Goal: Book appointment/travel/reservation

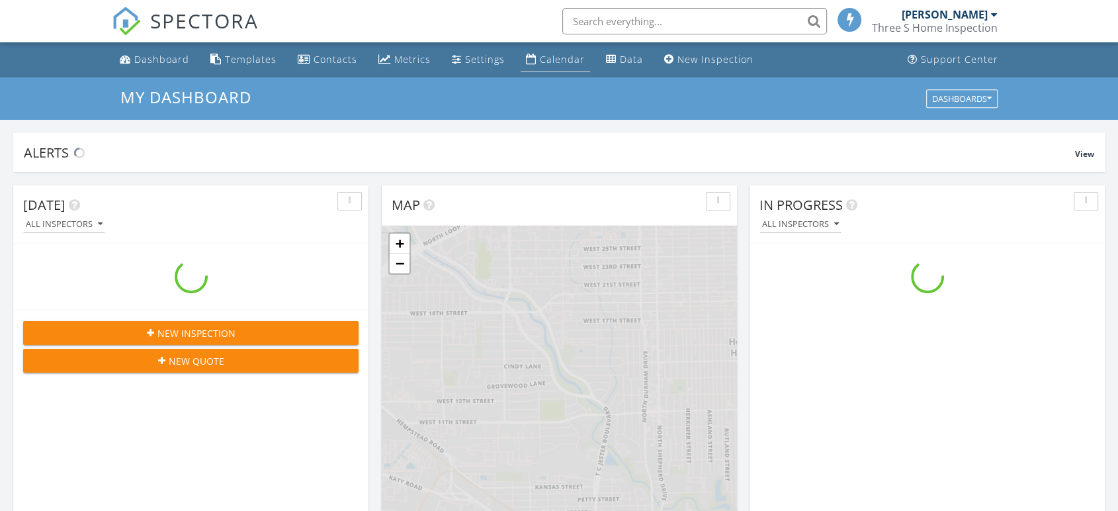
scroll to position [1227, 1141]
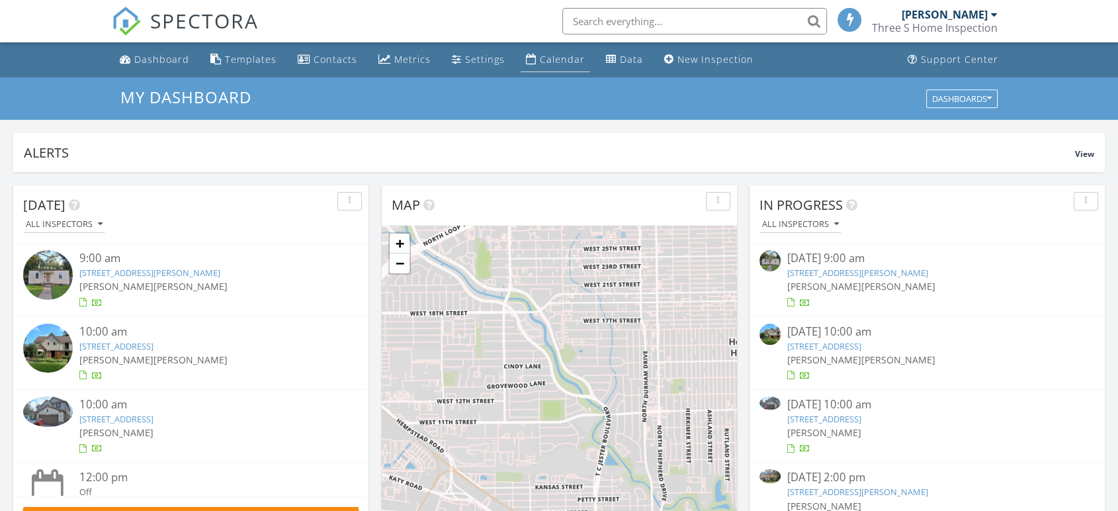
click at [540, 63] on div "Calendar" at bounding box center [562, 59] width 45 height 13
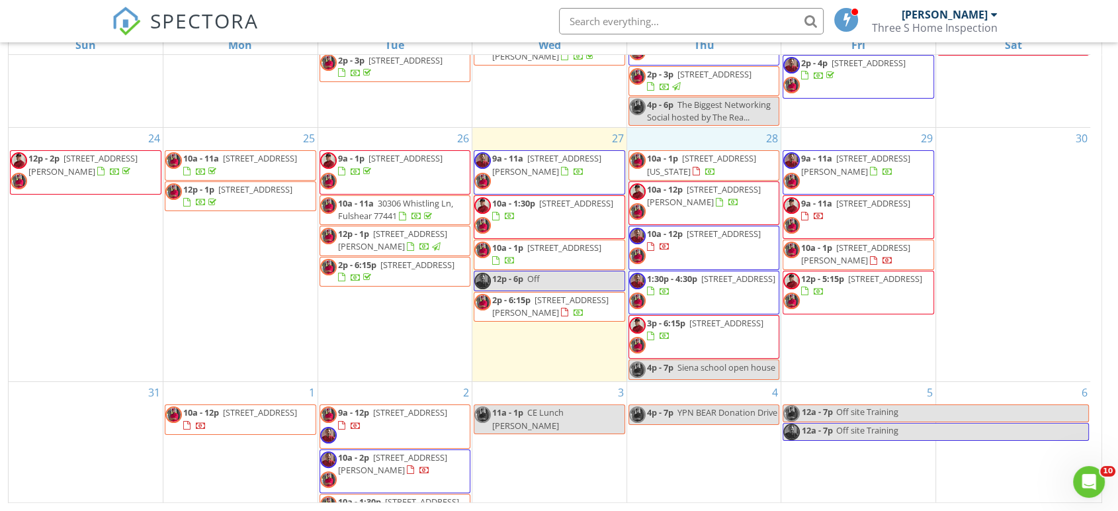
click at [694, 139] on div "28 10a - 1p 6727 Utah St, Houston 77091 10a - 12p 3721 Newton Dr, Pasadena 7750…" at bounding box center [704, 254] width 154 height 253
click at [706, 84] on link "Inspection" at bounding box center [703, 84] width 68 height 21
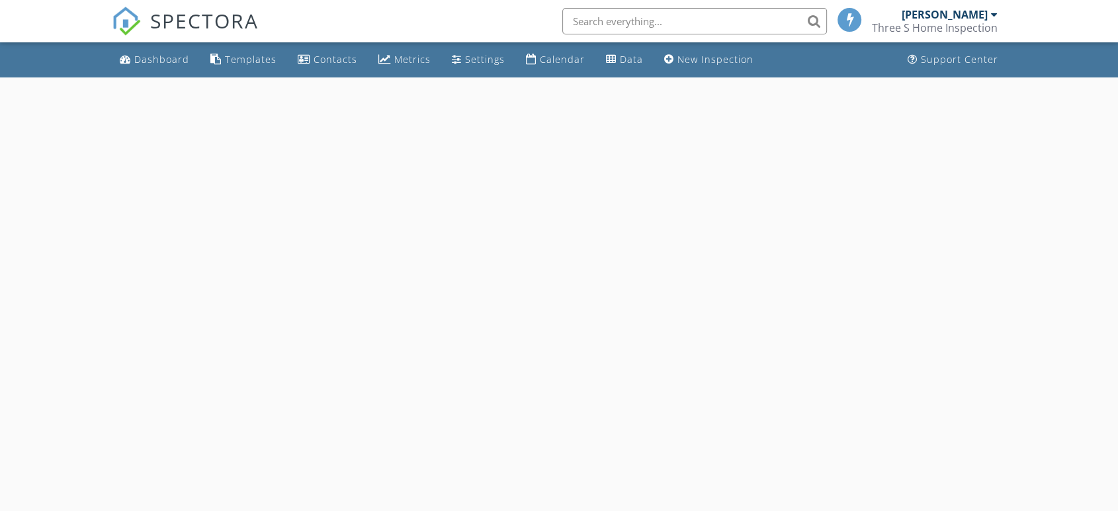
select select "7"
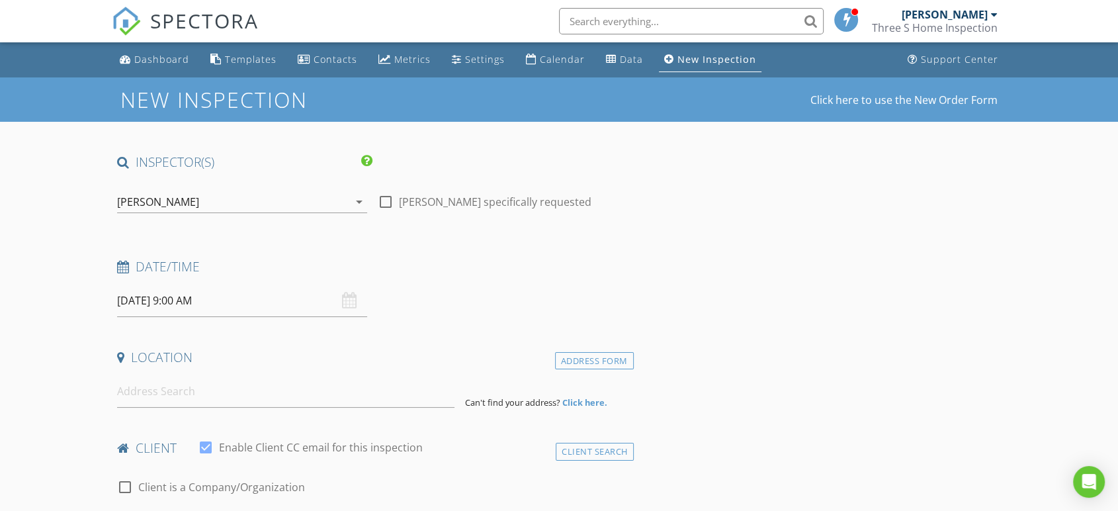
click at [205, 304] on input "08/28/2025 9:00 AM" at bounding box center [242, 300] width 250 height 32
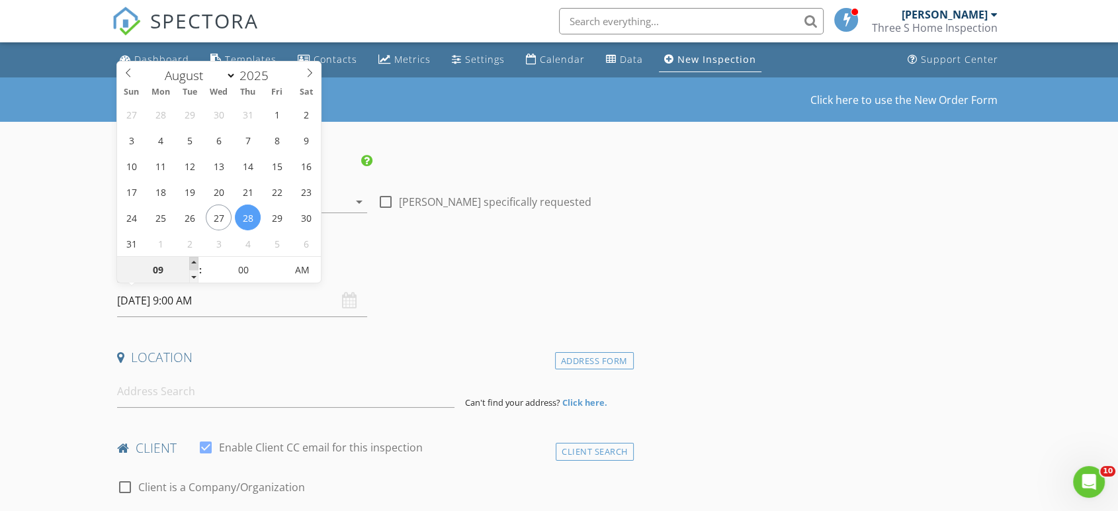
type input "10"
type input "08/28/2025 10:00 AM"
click at [196, 260] on span at bounding box center [193, 263] width 9 height 13
type input "11"
type input "08/28/2025 11:00 AM"
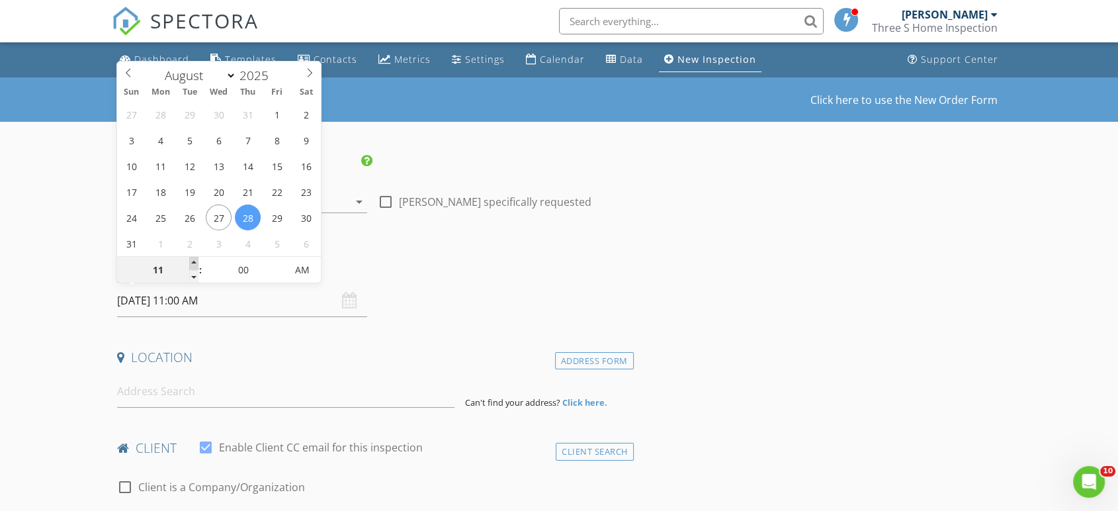
click at [196, 260] on span at bounding box center [193, 263] width 9 height 13
type input "12"
type input "08/28/2025 12:00 PM"
click at [196, 260] on span at bounding box center [193, 263] width 9 height 13
type input "01"
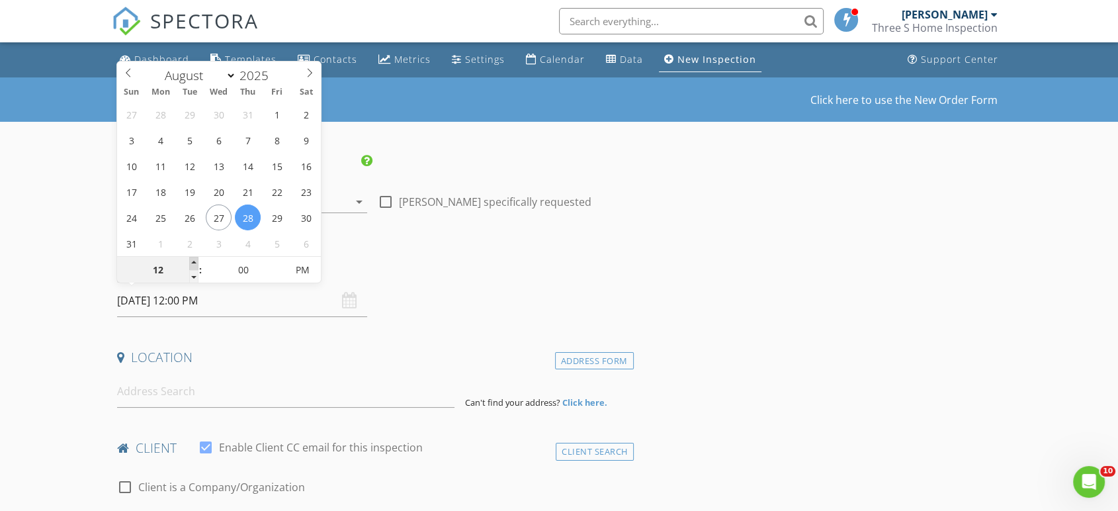
type input "08/28/2025 1:00 PM"
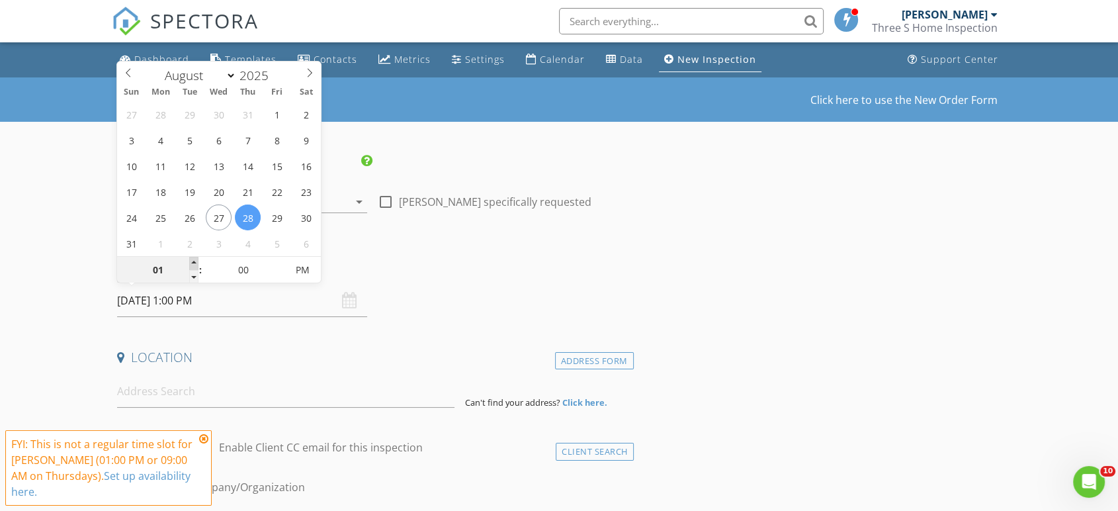
click at [196, 260] on span at bounding box center [193, 263] width 9 height 13
type input "05"
type input "08/28/2025 1:05 PM"
click at [281, 263] on span at bounding box center [278, 263] width 9 height 13
type input "10"
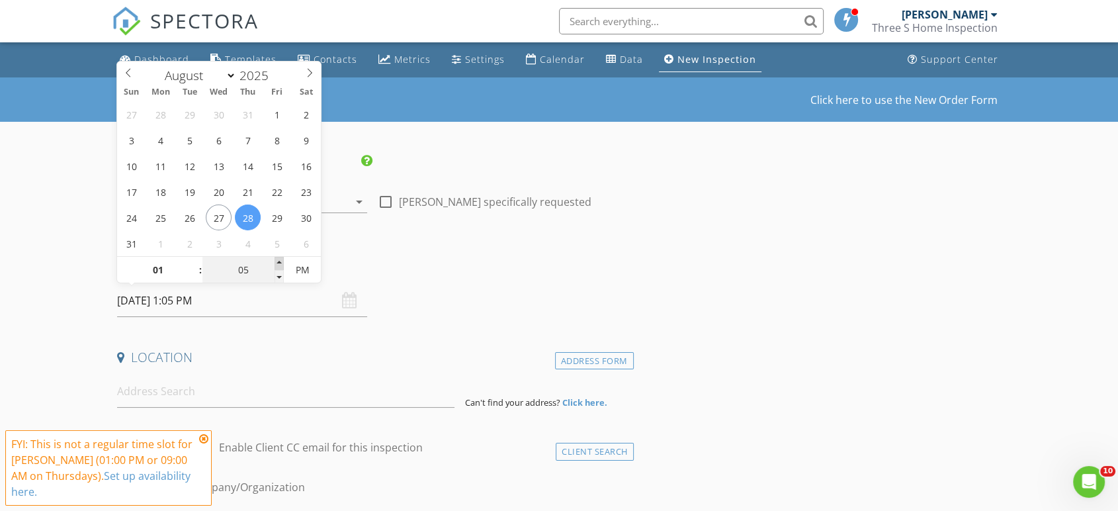
type input "08/28/2025 1:10 PM"
click at [281, 263] on span at bounding box center [278, 263] width 9 height 13
type input "15"
type input "08/28/2025 1:15 PM"
click at [281, 263] on span at bounding box center [278, 263] width 9 height 13
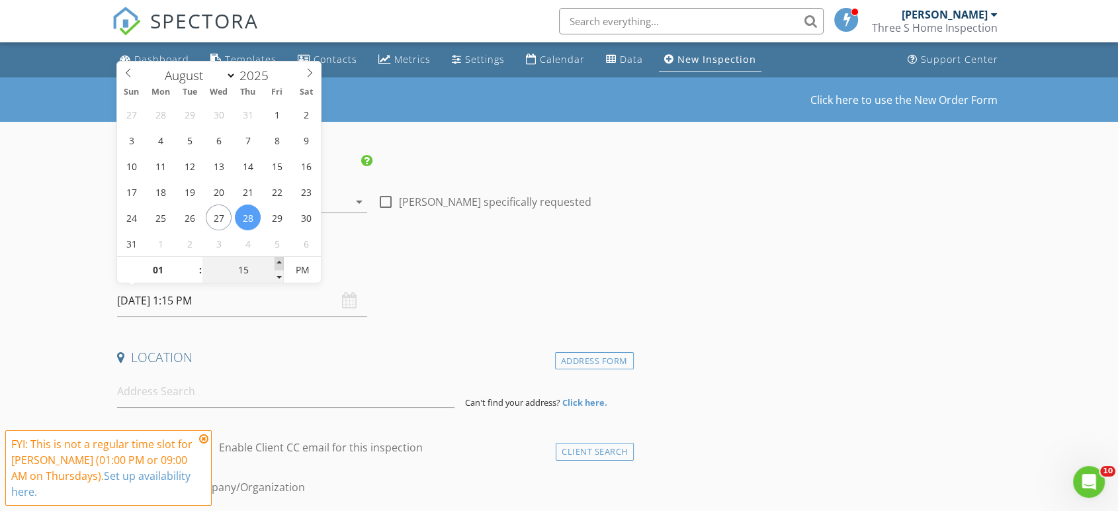
type input "20"
type input "08/28/2025 1:20 PM"
click at [281, 263] on span at bounding box center [278, 263] width 9 height 13
type input "25"
type input "08/28/2025 1:25 PM"
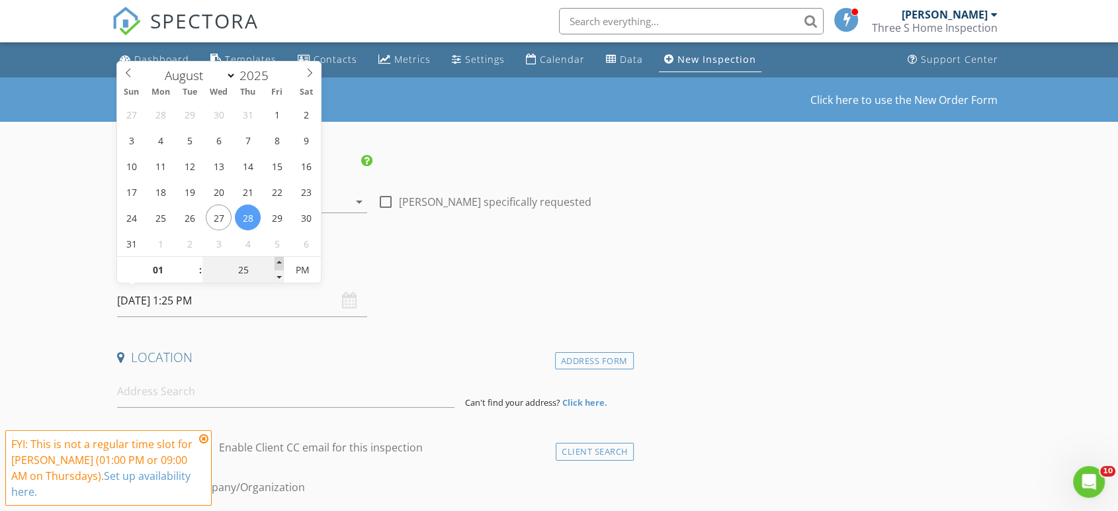
click at [281, 263] on span at bounding box center [278, 263] width 9 height 13
type input "30"
type input "08/28/2025 1:30 PM"
click at [281, 263] on span at bounding box center [278, 263] width 9 height 13
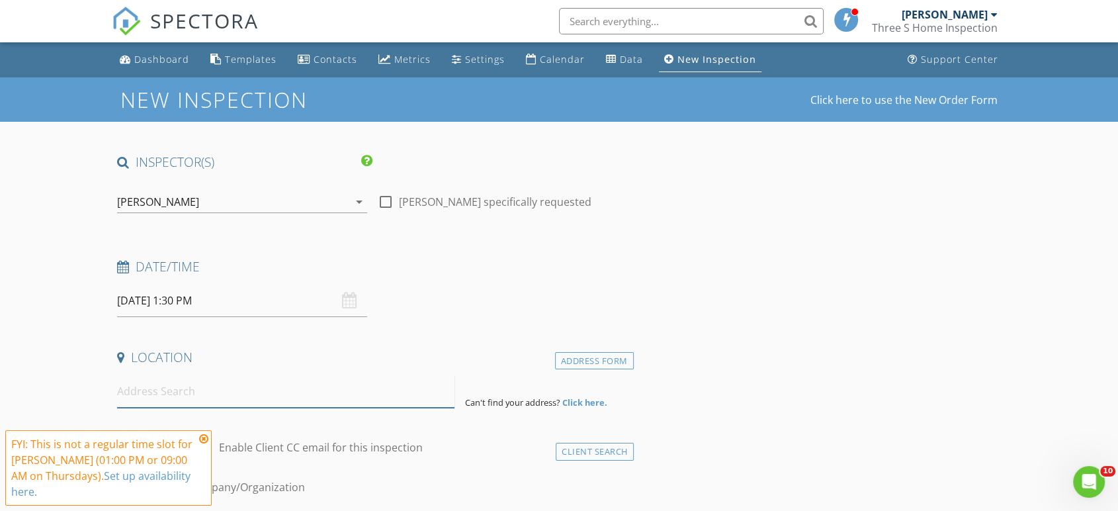
click at [198, 392] on input at bounding box center [285, 391] width 337 height 32
paste input "7610 Timberway Ln, Houston, TX 77072"
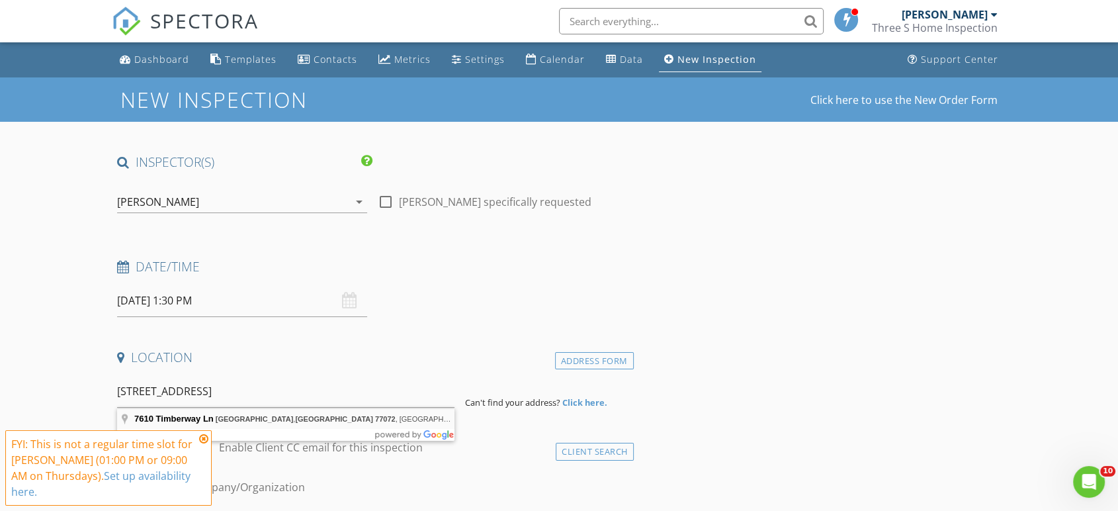
type input "7610 Timberway Ln, Houston, TX 77072, USA"
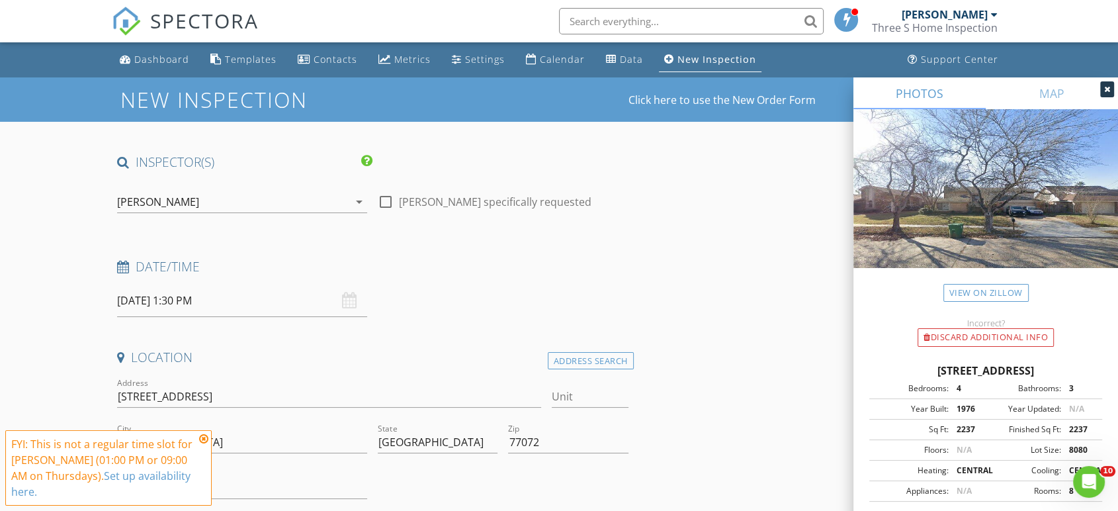
click at [206, 438] on icon at bounding box center [203, 438] width 9 height 11
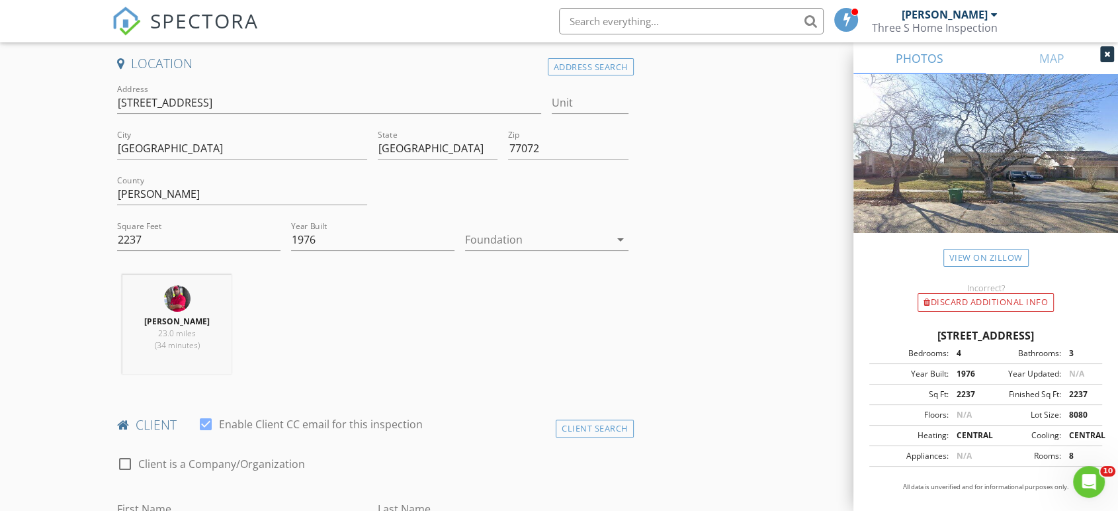
scroll to position [514, 0]
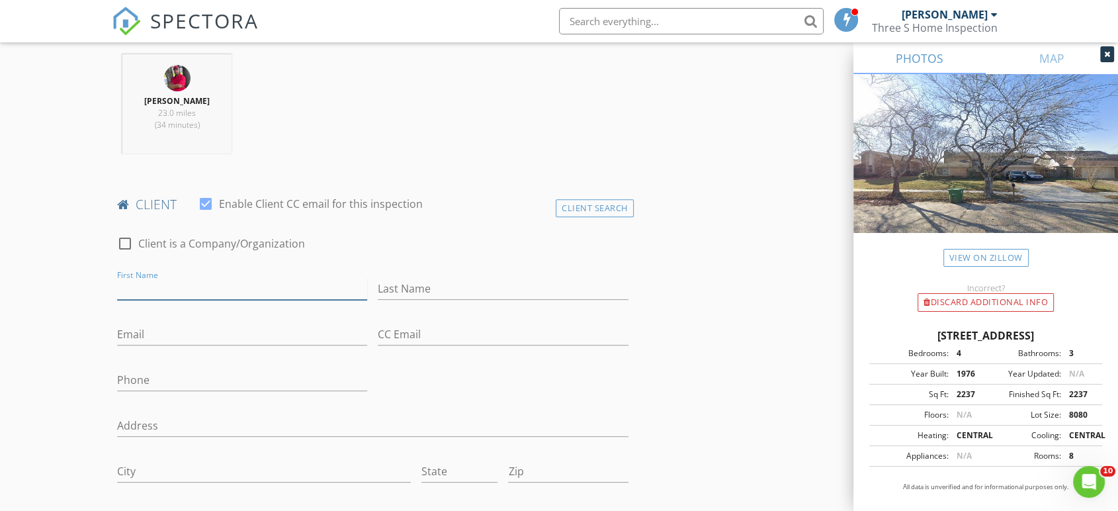
click at [243, 286] on input "First Name" at bounding box center [242, 289] width 250 height 22
paste input "Christopher Chaves"
type input "Christopher"
paste input "Christopher Chaves"
drag, startPoint x: 436, startPoint y: 285, endPoint x: 280, endPoint y: 296, distance: 156.5
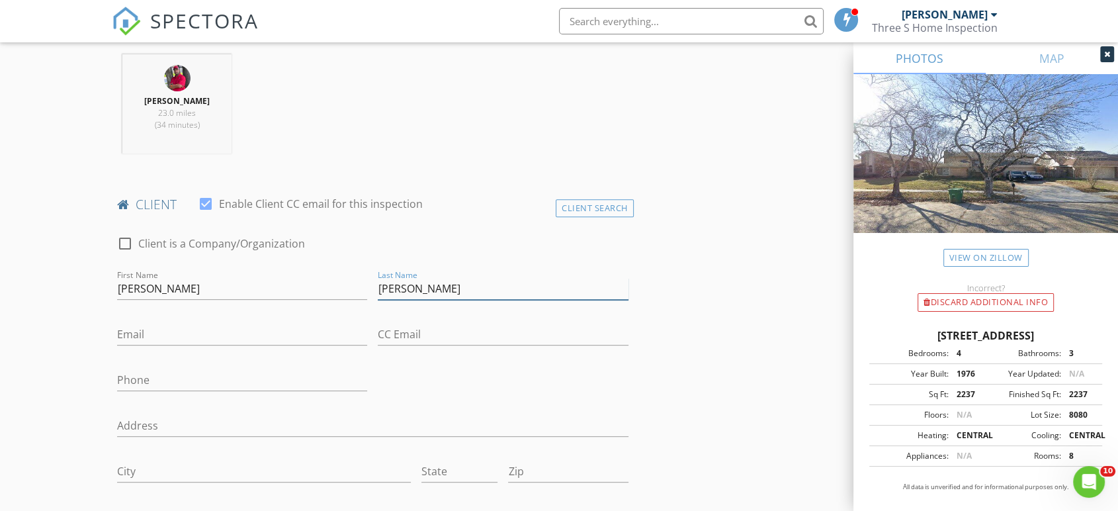
click at [280, 296] on div "check_box_outline_blank Client is a Company/Organization First Name Christopher…" at bounding box center [373, 410] width 522 height 376
type input "Chaves"
click at [311, 329] on input "Email" at bounding box center [242, 334] width 250 height 22
click at [249, 329] on input "Email" at bounding box center [242, 334] width 250 height 22
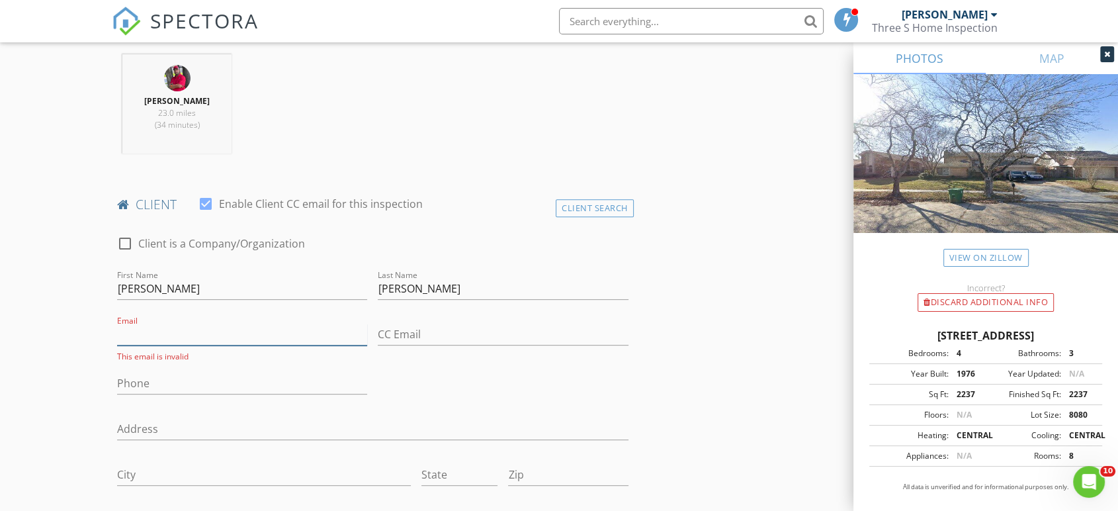
paste input "sirchaves3@gmail.com"
type input "sirchaves3@gmail.com"
click at [200, 371] on input "Phone" at bounding box center [242, 380] width 250 height 22
paste input "832-960-2756"
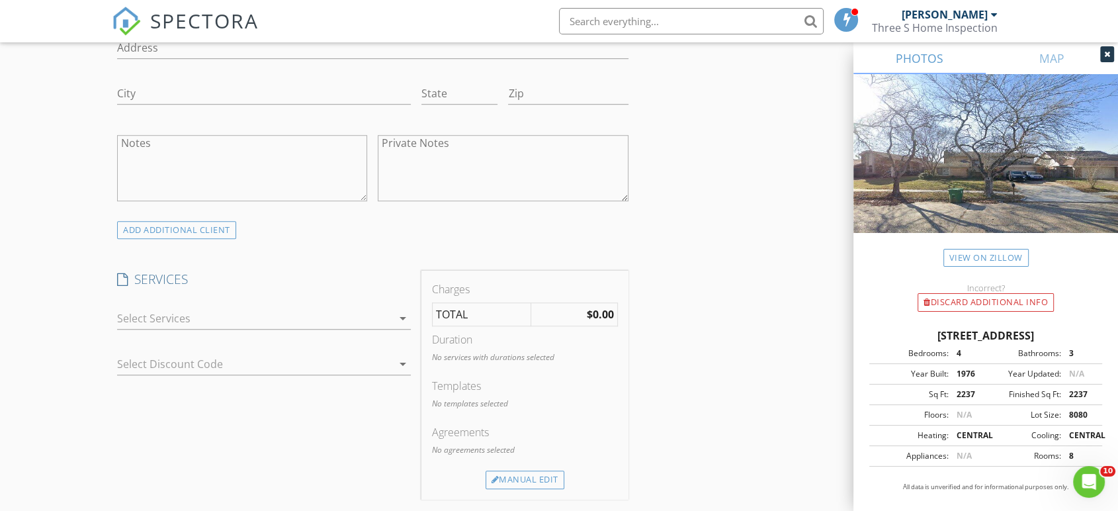
scroll to position [955, 0]
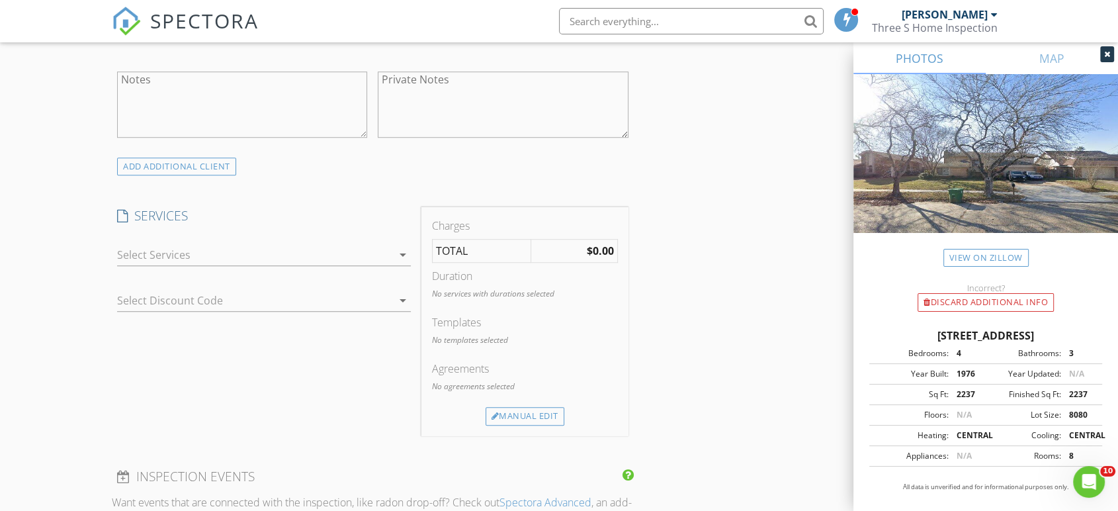
type input "832-960-2756"
click at [293, 257] on div at bounding box center [254, 254] width 275 height 21
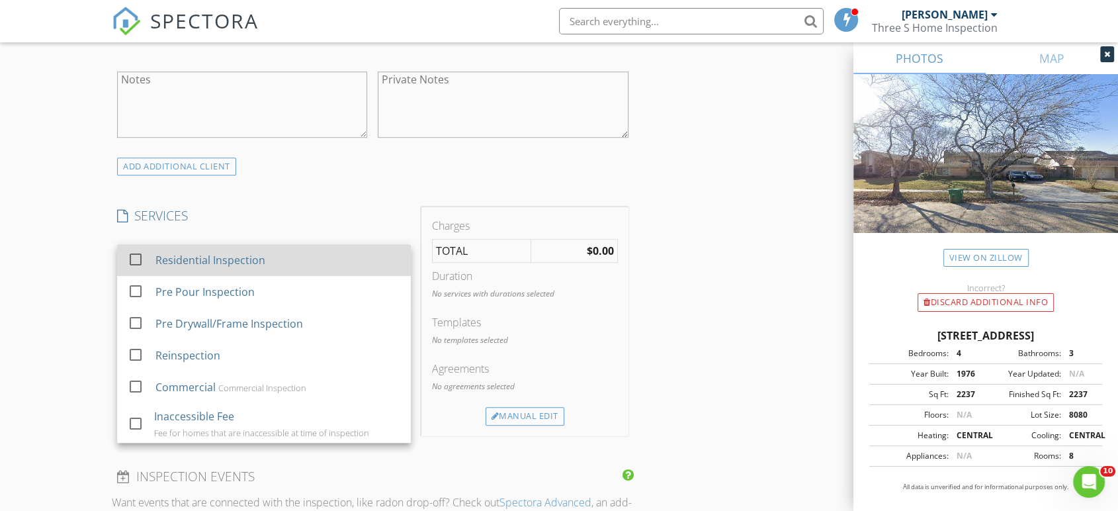
click at [142, 261] on div at bounding box center [135, 259] width 22 height 22
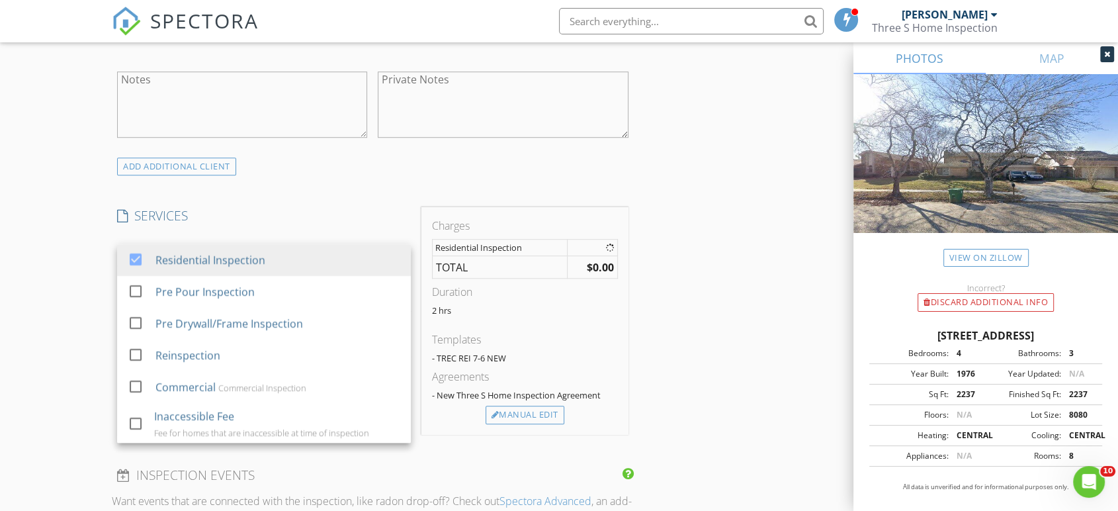
click at [311, 194] on div "INSPECTOR(S) check_box Brent Cannon PRIMARY check_box_outline_blank Jimmy Giova…" at bounding box center [373, 358] width 522 height 2318
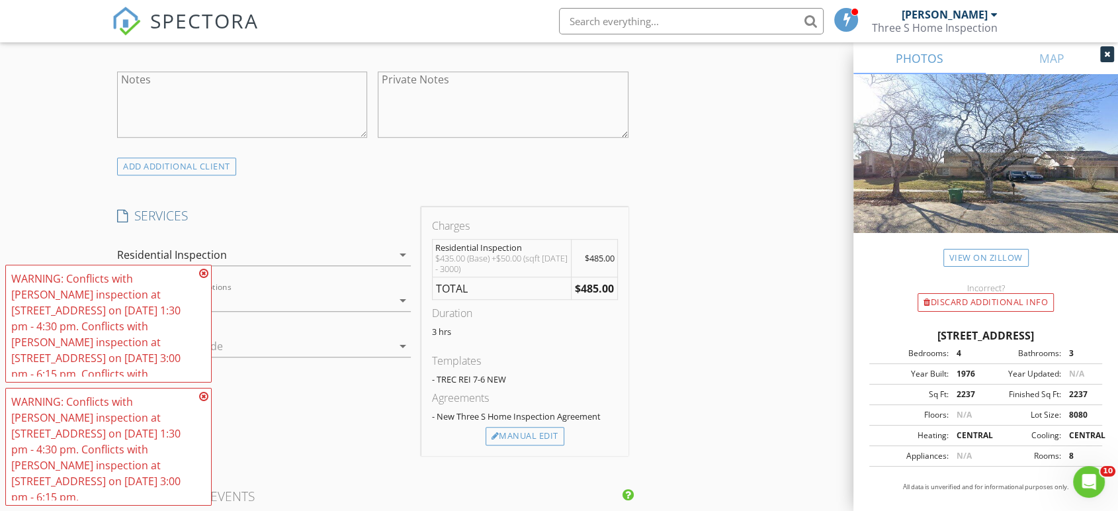
click at [354, 308] on div at bounding box center [254, 300] width 275 height 21
click at [203, 278] on icon at bounding box center [203, 273] width 9 height 11
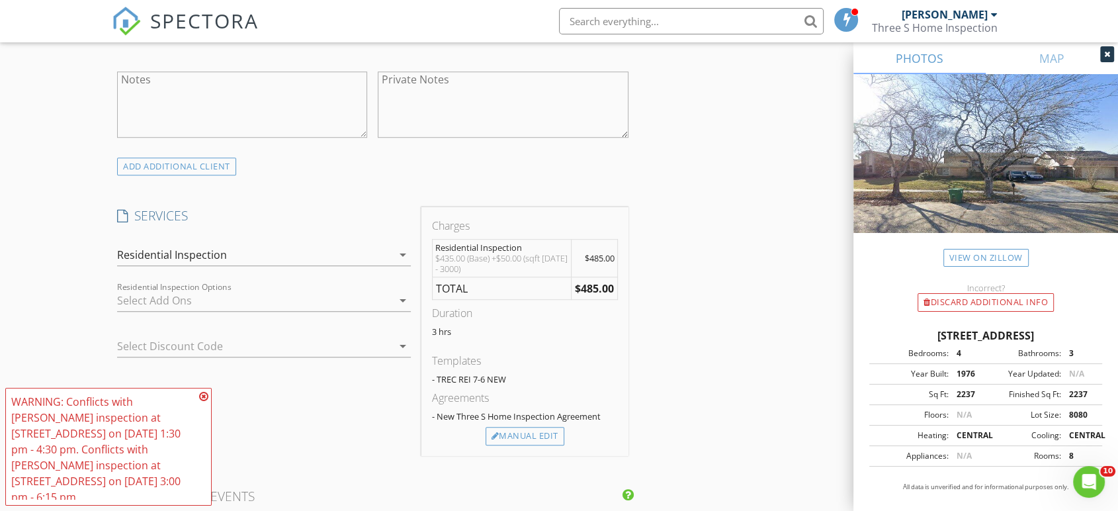
click at [202, 401] on icon at bounding box center [203, 396] width 9 height 11
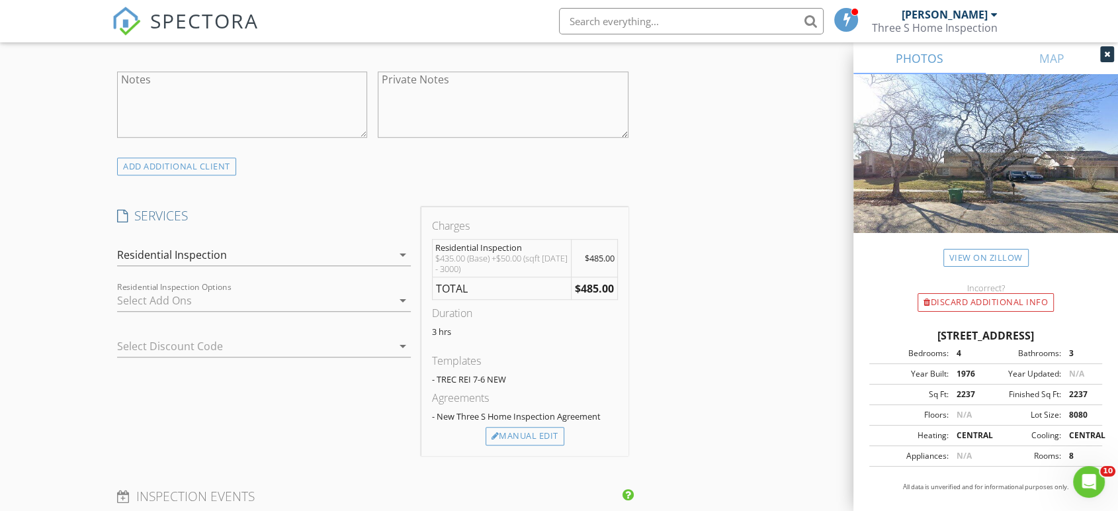
click at [267, 300] on div at bounding box center [254, 300] width 275 height 21
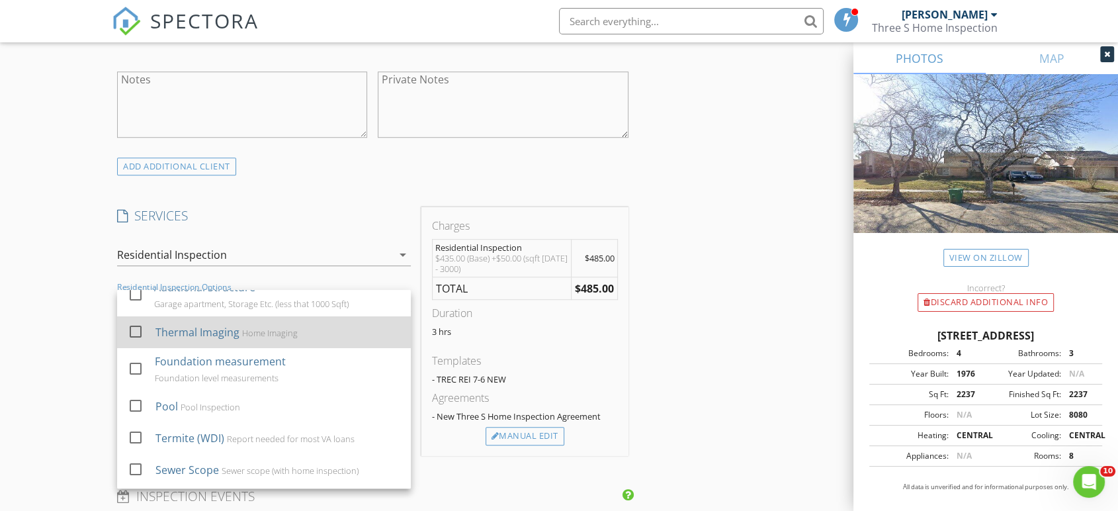
scroll to position [73, 0]
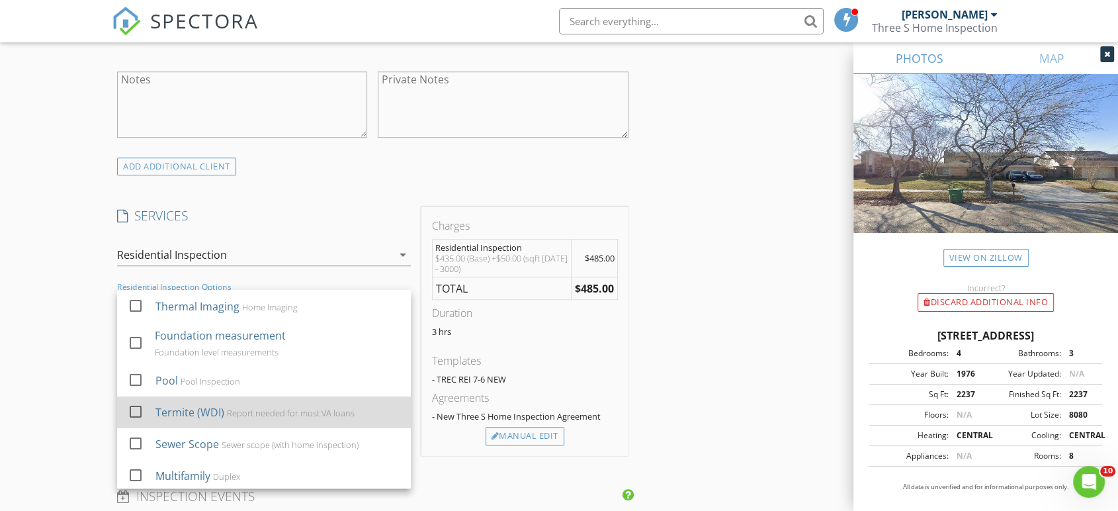
click at [138, 422] on div at bounding box center [135, 411] width 22 height 22
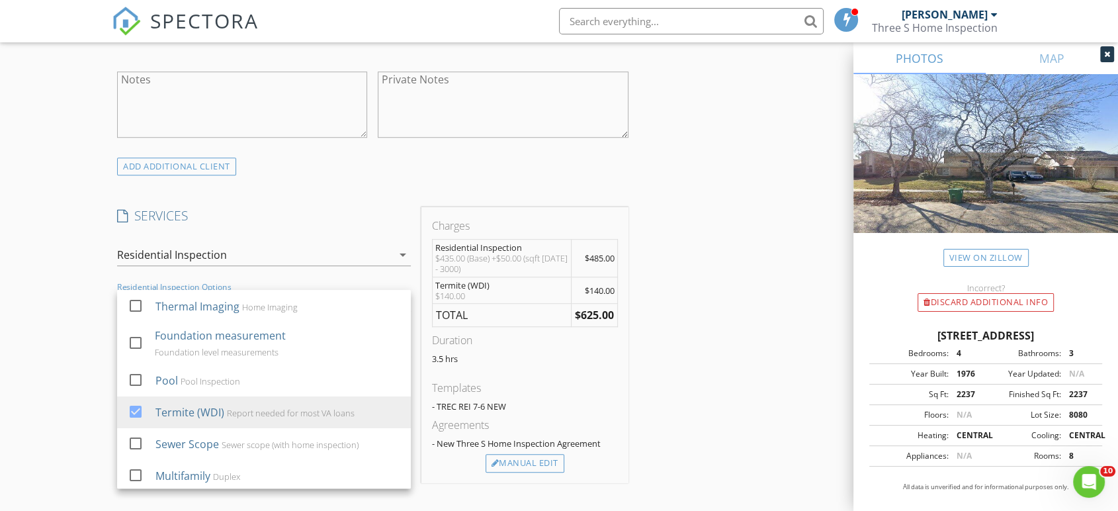
click at [44, 345] on div "New Inspection Click here to use the New Order Form INSPECTOR(S) check_box Bren…" at bounding box center [559, 397] width 1118 height 2551
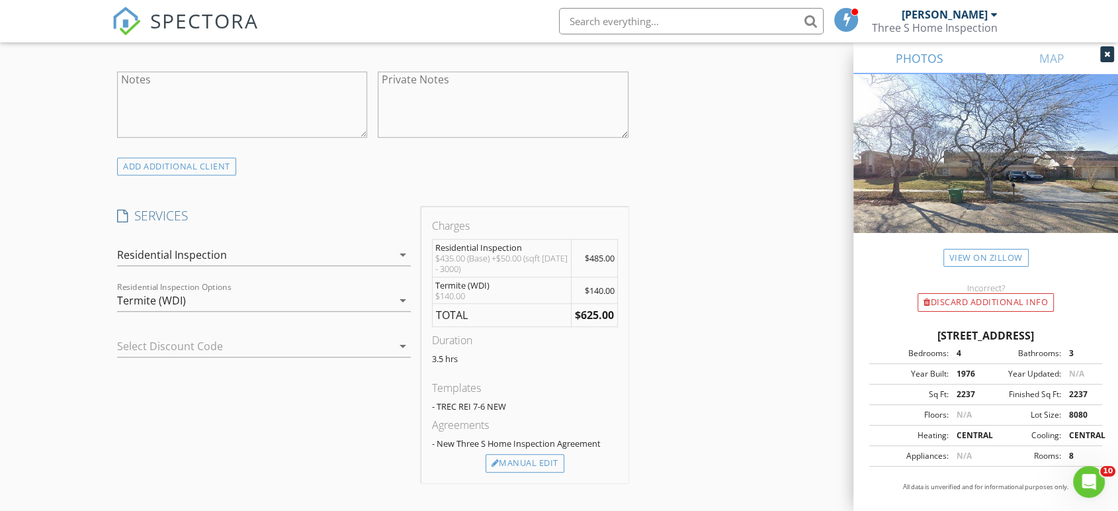
click at [692, 257] on div "INSPECTOR(S) check_box Brent Cannon PRIMARY check_box_outline_blank Jimmy Giova…" at bounding box center [559, 421] width 894 height 2444
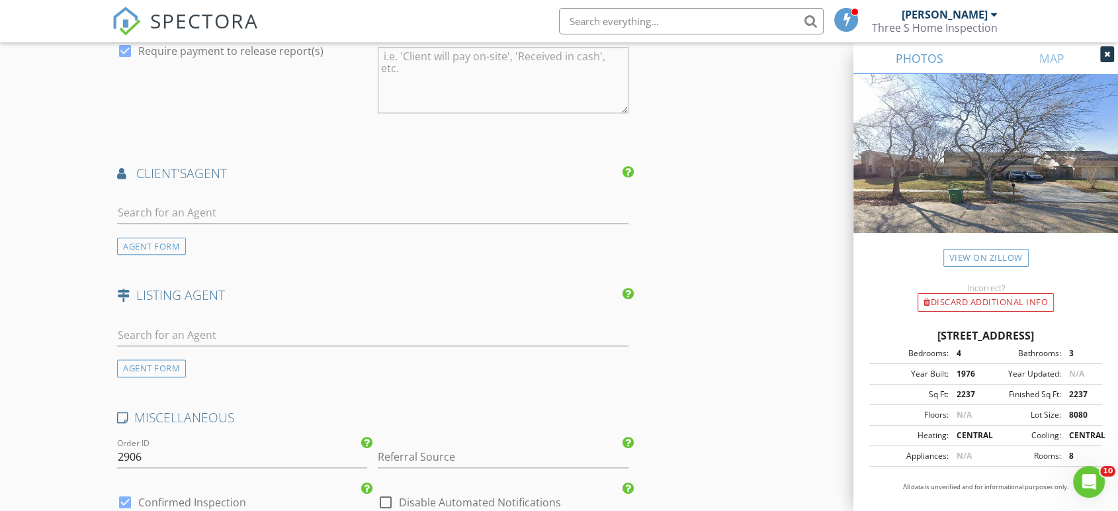
scroll to position [1763, 0]
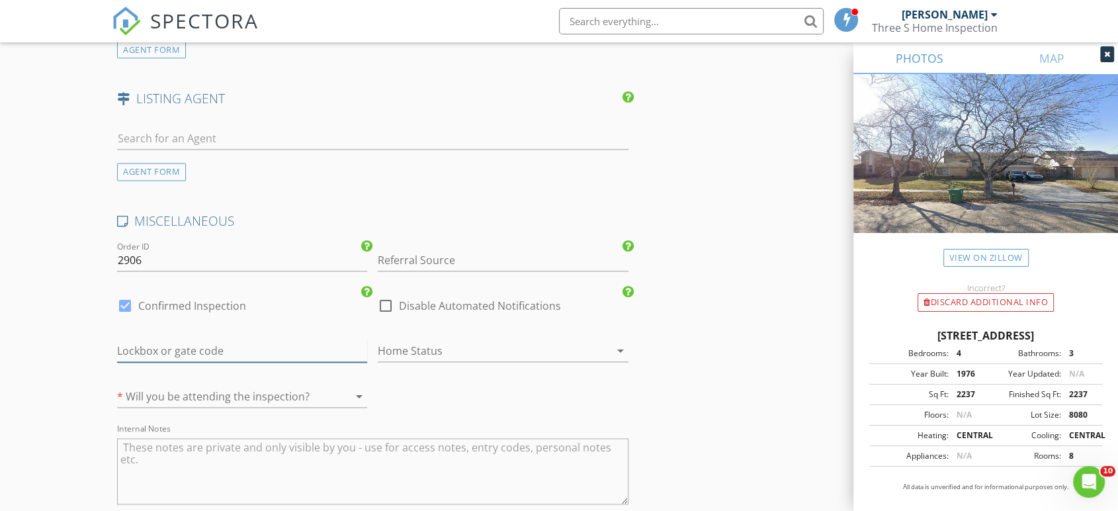
click at [276, 352] on input "text" at bounding box center [242, 351] width 250 height 22
click at [272, 395] on div at bounding box center [223, 396] width 213 height 21
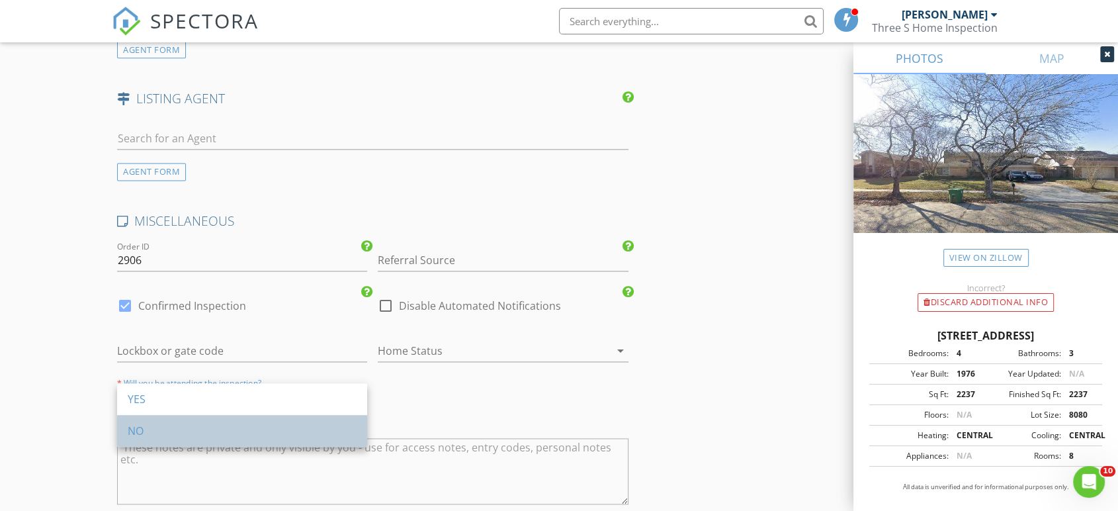
click at [144, 438] on div "NO" at bounding box center [242, 431] width 229 height 32
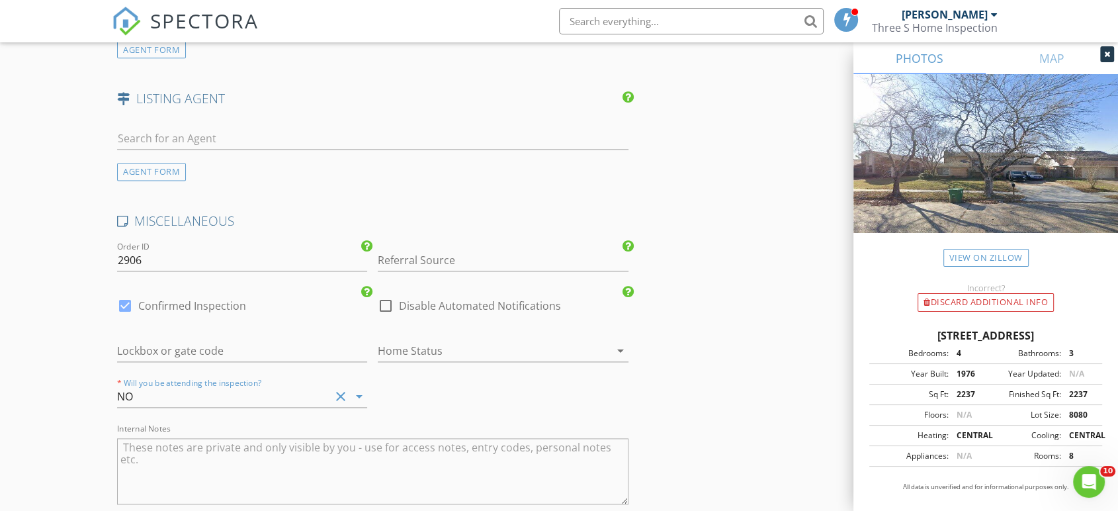
click at [478, 388] on div "MISCELLANEOUS Order ID 2906 Referral Source Inspectify BBB.org Realtor Rachel A…" at bounding box center [373, 367] width 522 height 311
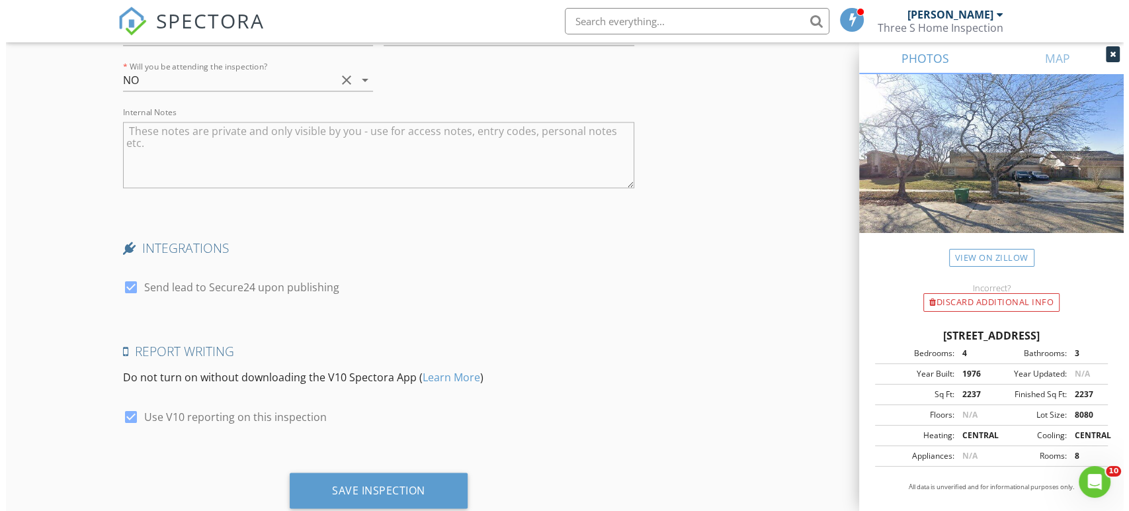
scroll to position [2115, 0]
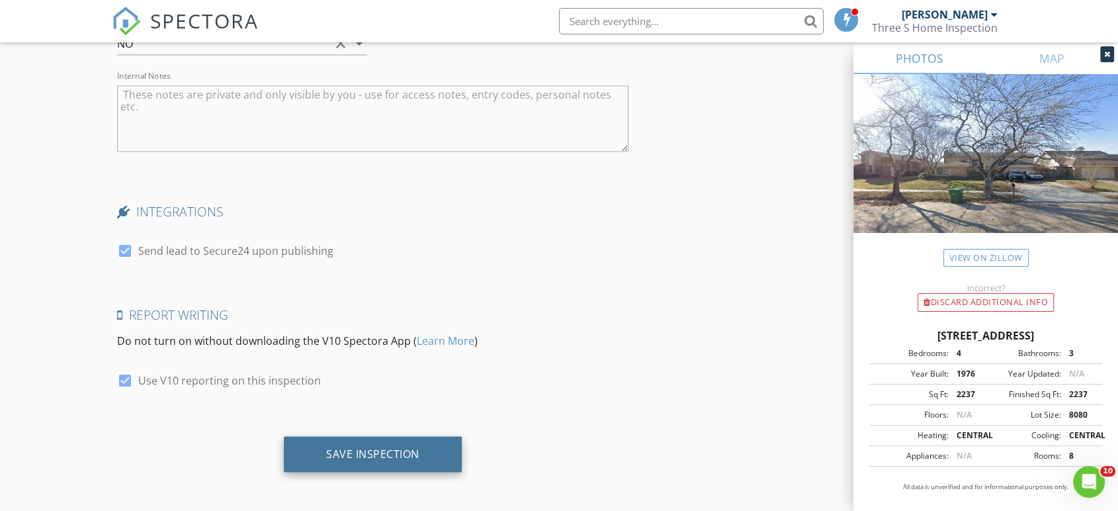
click at [430, 448] on div "Save Inspection" at bounding box center [373, 454] width 178 height 36
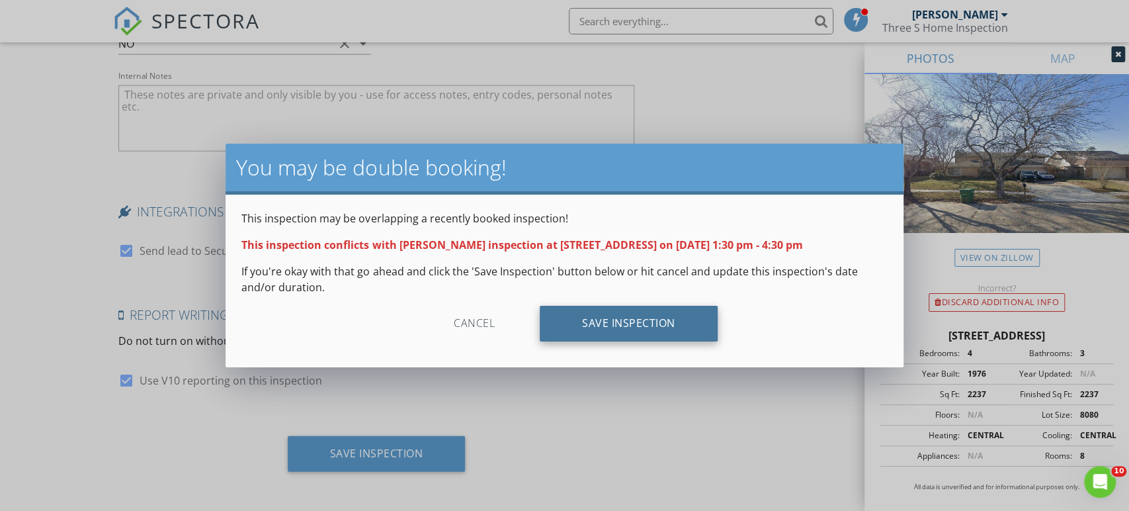
click at [655, 329] on div "Save Inspection" at bounding box center [629, 324] width 178 height 36
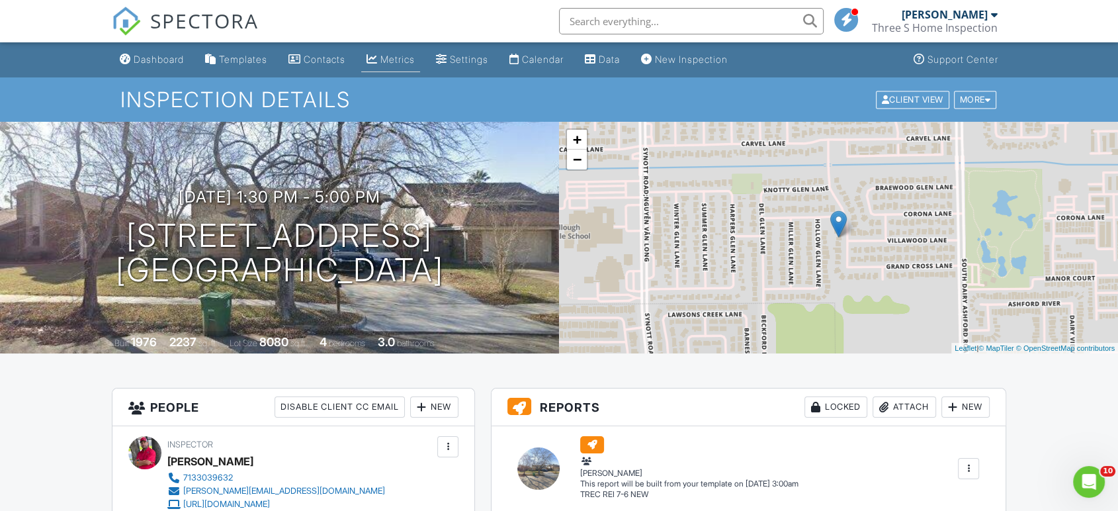
click at [415, 61] on div "Metrics" at bounding box center [397, 59] width 34 height 11
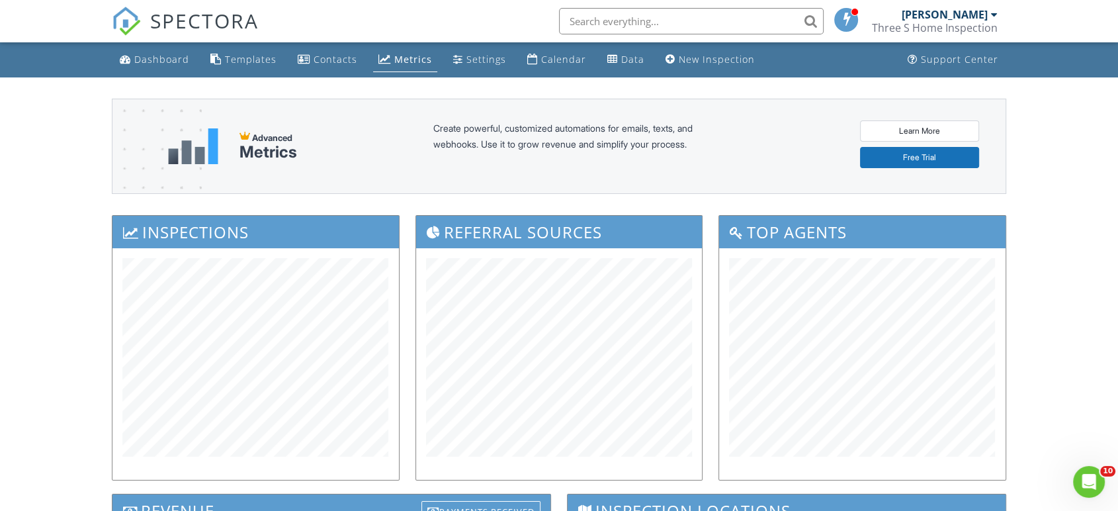
click at [1065, 163] on div "Dashboard Templates Contacts Metrics Settings Calendar Data New Inspection Supp…" at bounding box center [559, 504] width 1118 height 925
click at [565, 66] on link "Calendar" at bounding box center [556, 60] width 69 height 24
